Goal: Book appointment/travel/reservation

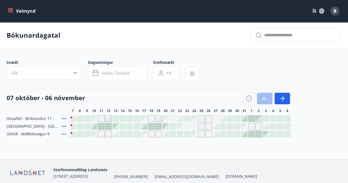
click at [333, 11] on span "B" at bounding box center [334, 11] width 3 height 6
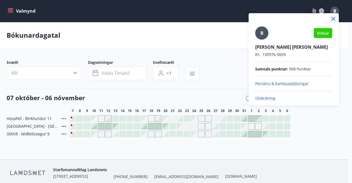
click at [318, 117] on div at bounding box center [176, 91] width 352 height 183
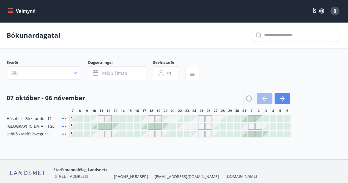
click at [280, 97] on icon "button" at bounding box center [282, 98] width 7 height 7
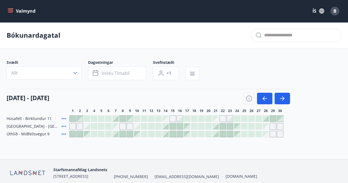
click at [167, 134] on div at bounding box center [165, 134] width 6 height 6
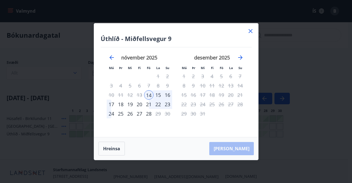
click at [169, 93] on div "16" at bounding box center [167, 94] width 9 height 9
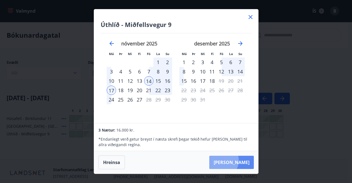
click at [237, 160] on button "Taka Frá" at bounding box center [231, 162] width 45 height 13
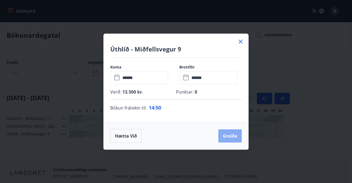
click at [225, 134] on button "Greiða" at bounding box center [229, 135] width 23 height 13
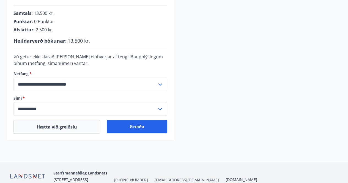
scroll to position [165, 0]
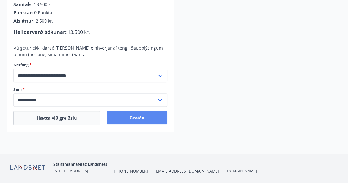
click at [140, 116] on button "Greiða" at bounding box center [137, 117] width 60 height 13
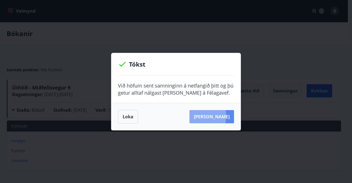
click at [211, 116] on button "Sjá samning" at bounding box center [211, 116] width 45 height 13
click at [124, 119] on button "Loka" at bounding box center [128, 117] width 20 height 14
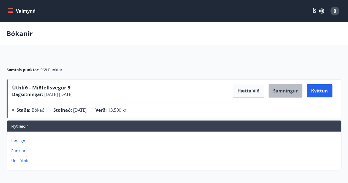
click at [287, 89] on button "Samningur" at bounding box center [285, 91] width 34 height 14
click at [24, 12] on button "Valmynd" at bounding box center [22, 11] width 31 height 10
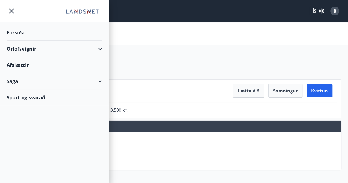
click at [336, 10] on span "B" at bounding box center [334, 11] width 3 height 6
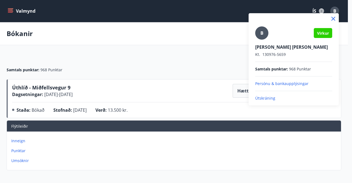
click at [333, 18] on icon at bounding box center [333, 19] width 4 height 4
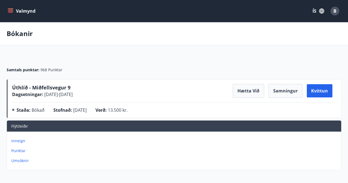
click at [9, 11] on icon "menu" at bounding box center [11, 11] width 6 height 1
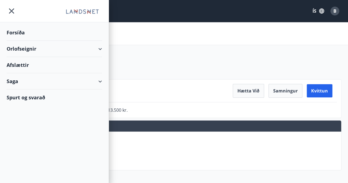
click at [13, 31] on div "Forsíða" at bounding box center [54, 32] width 95 height 16
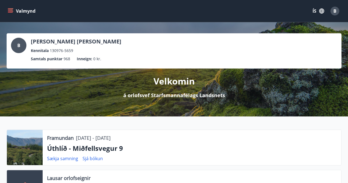
click at [10, 9] on icon "menu" at bounding box center [11, 9] width 6 height 1
click at [172, 16] on div "Valmynd ÍS B" at bounding box center [174, 10] width 334 height 13
click at [9, 9] on icon "menu" at bounding box center [10, 10] width 5 height 5
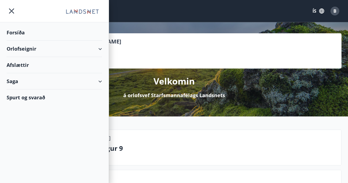
click at [20, 49] on div "Orlofseignir" at bounding box center [54, 49] width 95 height 16
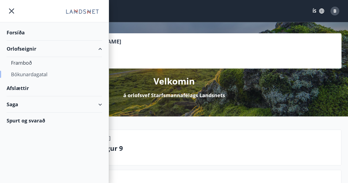
click at [22, 75] on div "Bókunardagatal" at bounding box center [54, 74] width 87 height 12
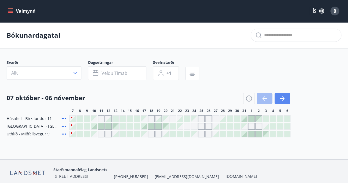
click at [283, 97] on icon "button" at bounding box center [282, 98] width 7 height 7
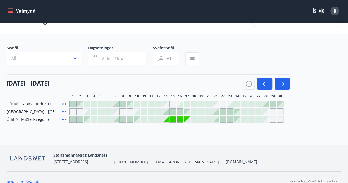
scroll to position [22, 0]
